Goal: Communication & Community: Answer question/provide support

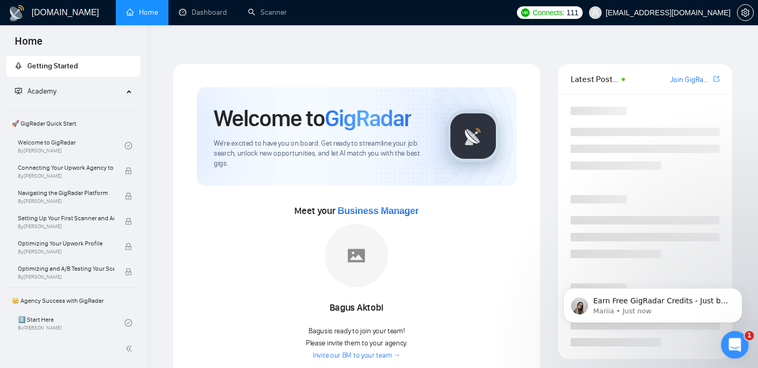
click at [740, 345] on icon "Open Intercom Messenger" at bounding box center [733, 343] width 17 height 17
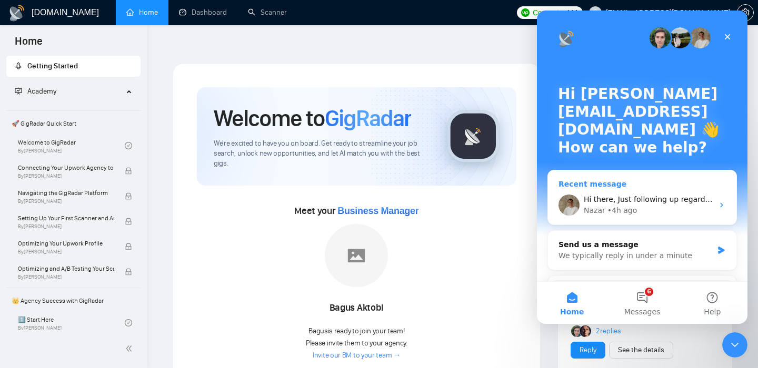
click at [642, 204] on div "Hi there, Just following up regarding your recent request. Is there anything el…" at bounding box center [648, 199] width 129 height 11
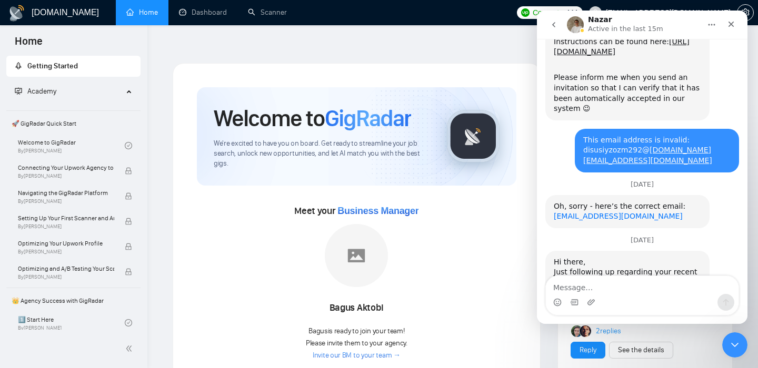
scroll to position [1058, 0]
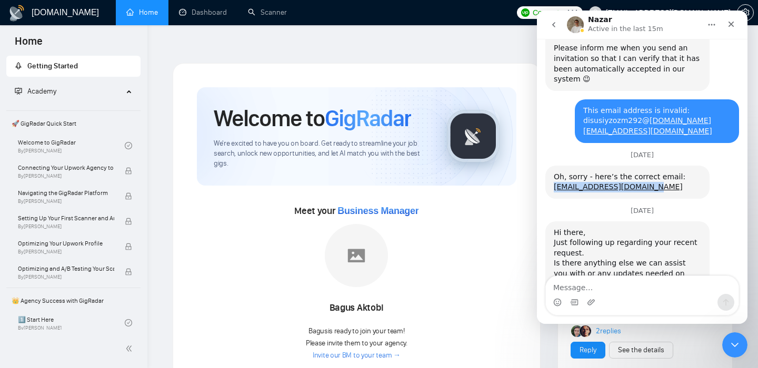
drag, startPoint x: 655, startPoint y: 137, endPoint x: 553, endPoint y: 133, distance: 102.7
click at [553, 166] on div "Oh, sorry - here’s the correct email: [EMAIL_ADDRESS][DOMAIN_NAME] Nazar • [DAT…" at bounding box center [627, 182] width 164 height 33
copy link "[EMAIL_ADDRESS][DOMAIN_NAME]"
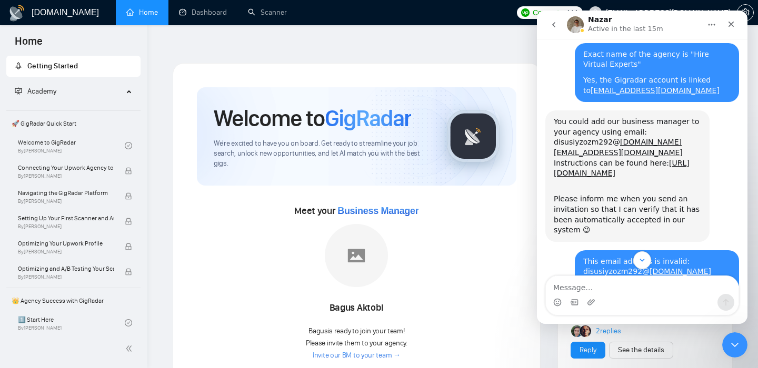
scroll to position [899, 0]
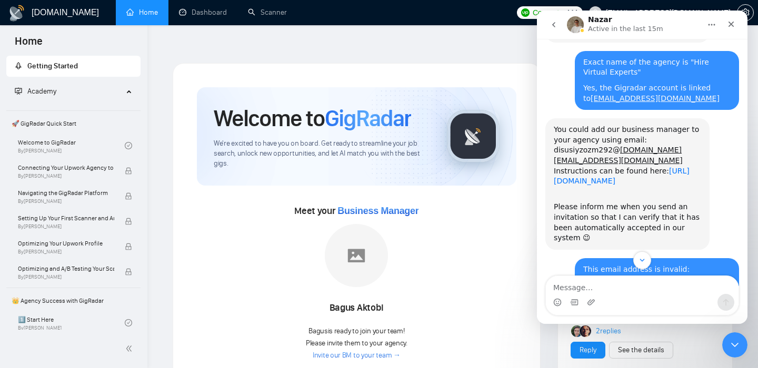
click at [607, 167] on link "[URL][DOMAIN_NAME]" at bounding box center [622, 176] width 136 height 19
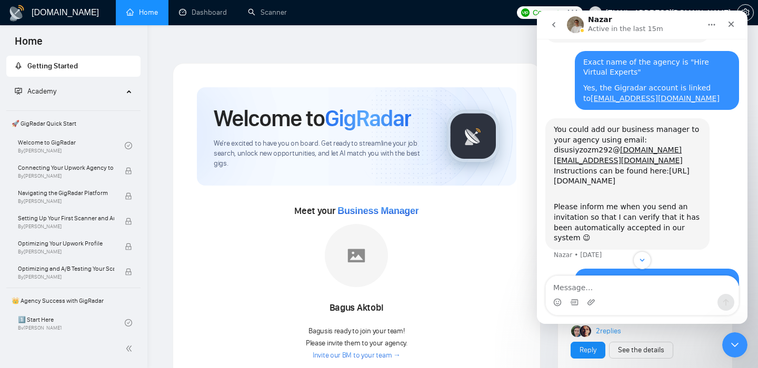
scroll to position [1079, 0]
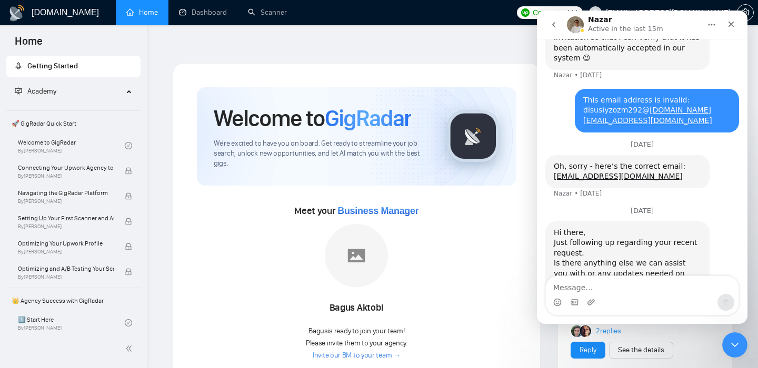
click at [609, 296] on div "Intercom messenger" at bounding box center [642, 302] width 193 height 17
click at [611, 289] on textarea "Message…" at bounding box center [642, 285] width 193 height 18
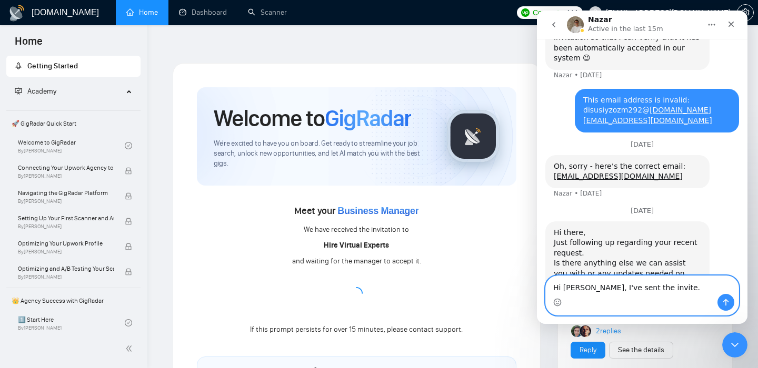
type textarea "Hi [PERSON_NAME], I've sent the invite."
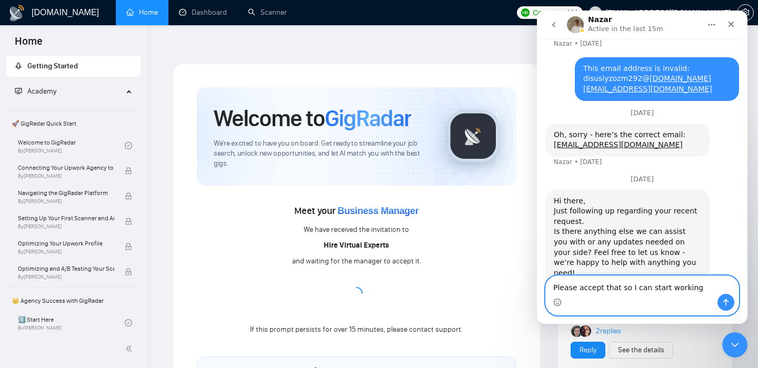
type textarea "Please accept that so I can start working."
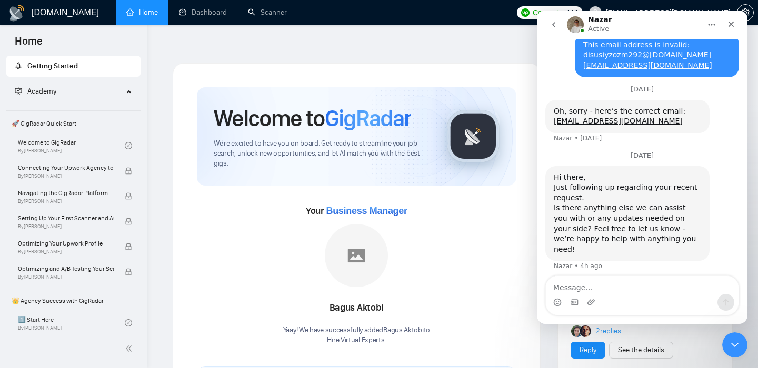
click at [646, 24] on div "Nazar Active" at bounding box center [634, 25] width 134 height 18
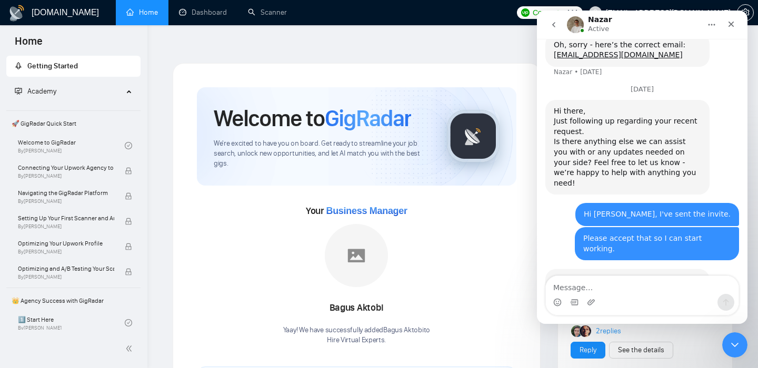
scroll to position [1223, 0]
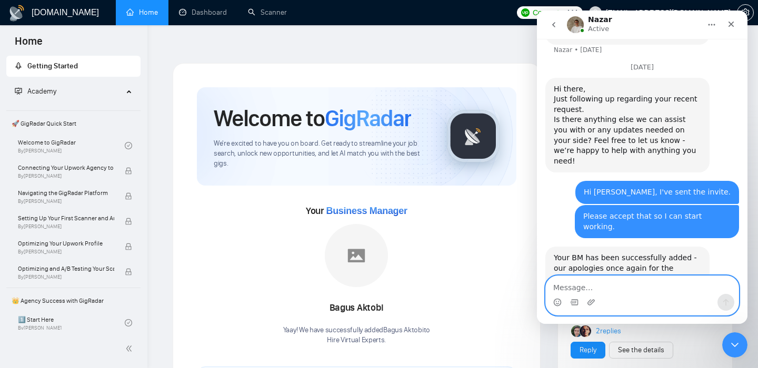
click at [595, 289] on textarea "Message…" at bounding box center [642, 285] width 193 height 18
type textarea "Thanks"
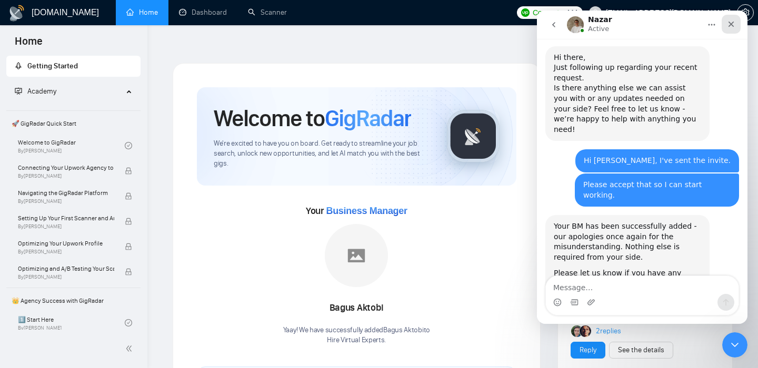
click at [733, 27] on icon "Close" at bounding box center [731, 24] width 8 height 8
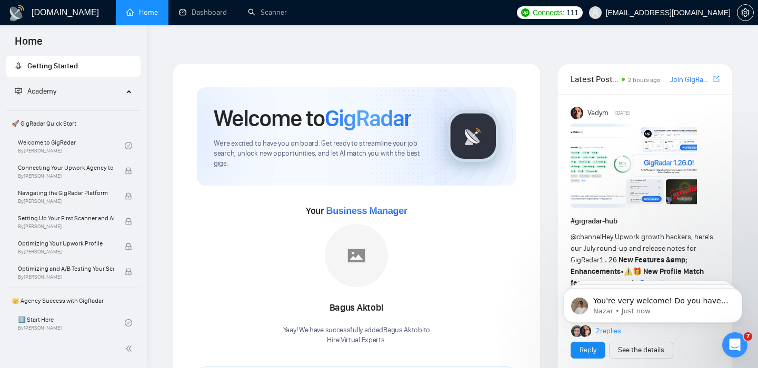
scroll to position [1275, 0]
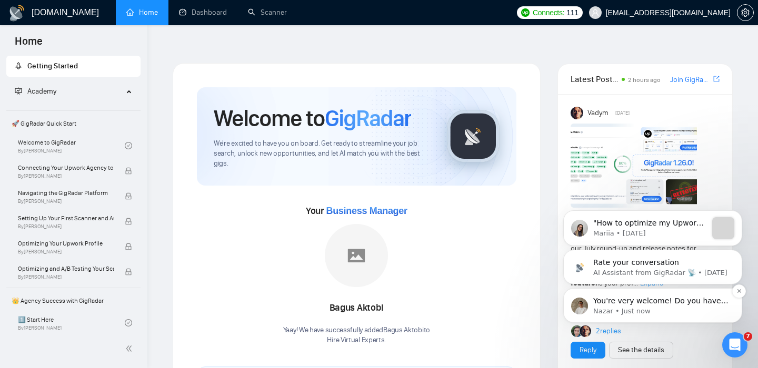
click at [638, 303] on p "You're very welcome! Do you have any other questions I can help with? 😊" at bounding box center [661, 301] width 136 height 11
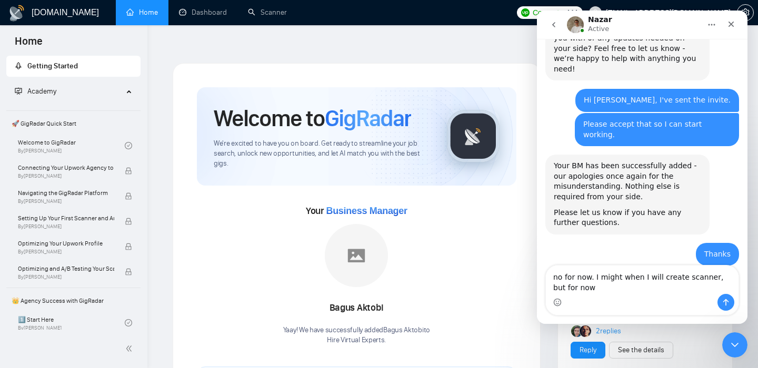
scroll to position [1303, 0]
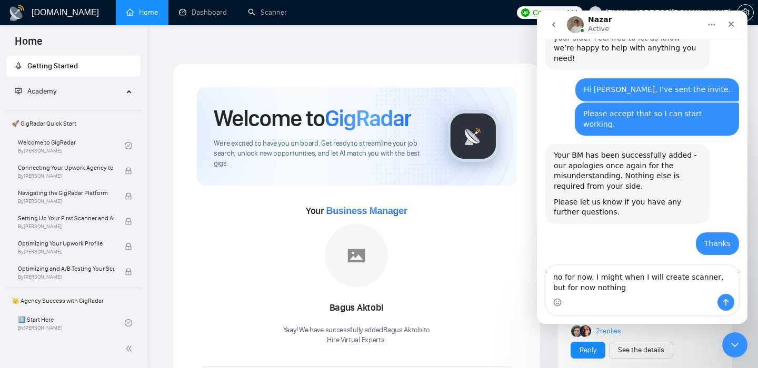
type textarea "no for now. I might when I will create scanner, but for now nothing."
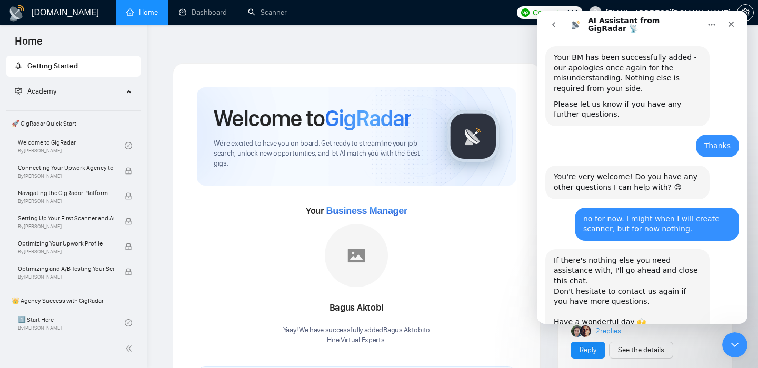
scroll to position [1422, 0]
